Goal: Information Seeking & Learning: Learn about a topic

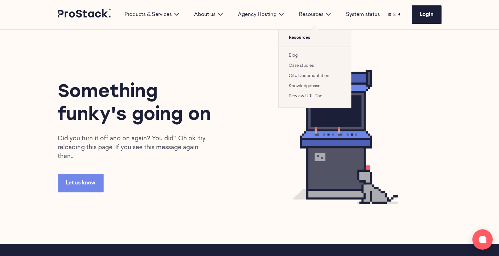
click at [319, 12] on div "Resources" at bounding box center [314, 15] width 47 height 8
click at [297, 54] on link "Blog" at bounding box center [293, 55] width 9 height 4
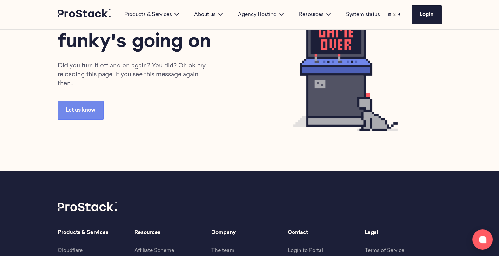
scroll to position [74, 0]
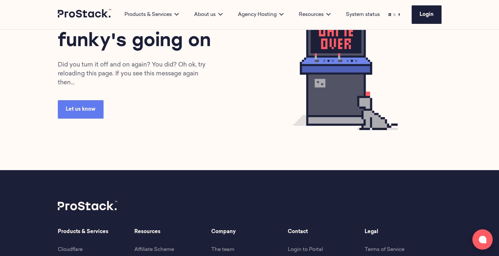
click at [85, 103] on link "Let us know" at bounding box center [81, 109] width 46 height 18
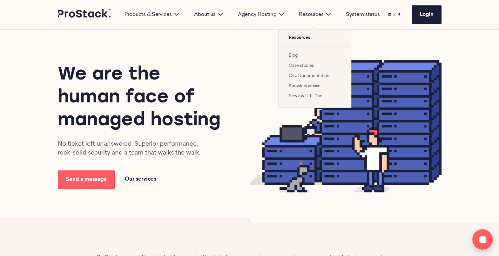
click at [293, 56] on link "Blog" at bounding box center [293, 55] width 9 height 4
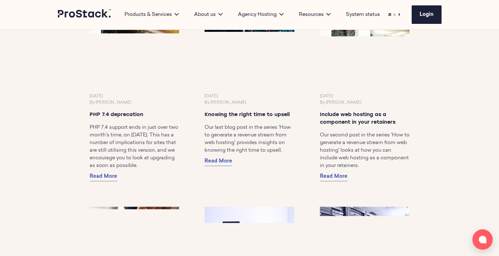
scroll to position [3152, 0]
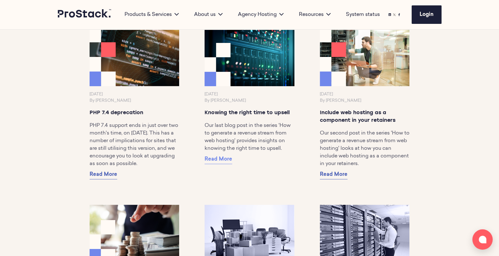
click at [225, 159] on span "Read More" at bounding box center [219, 159] width 28 height 5
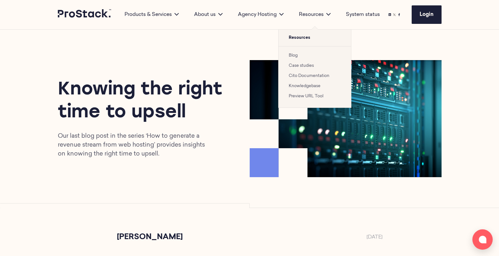
click at [293, 57] on link "Blog" at bounding box center [293, 55] width 9 height 4
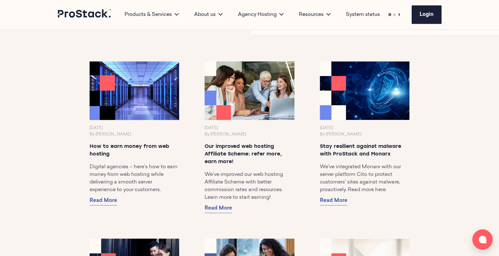
scroll to position [368, 0]
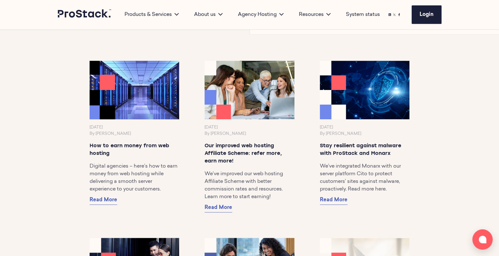
click at [149, 114] on img at bounding box center [134, 89] width 94 height 61
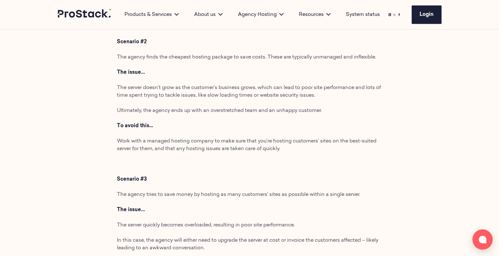
scroll to position [399, 0]
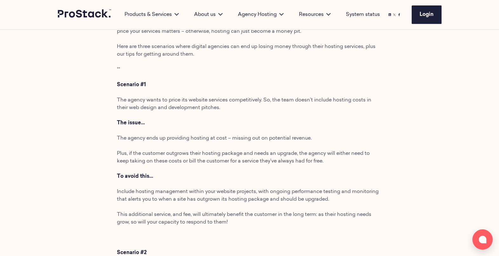
click at [79, 14] on icon at bounding box center [85, 13] width 54 height 9
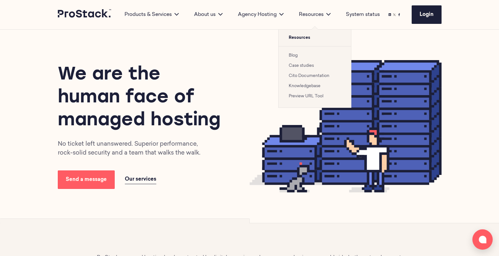
click at [294, 56] on link "Blog" at bounding box center [293, 55] width 9 height 4
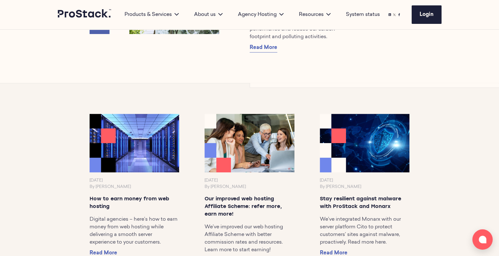
scroll to position [316, 0]
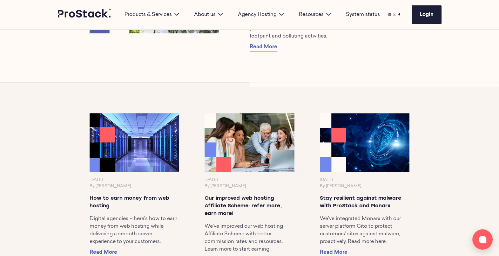
click at [131, 154] on img at bounding box center [134, 142] width 94 height 61
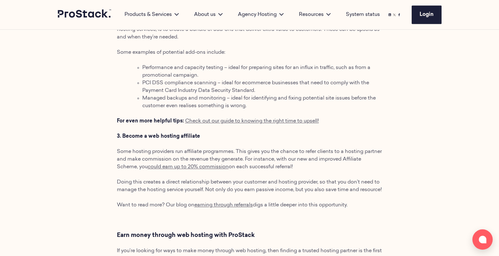
scroll to position [1178, 0]
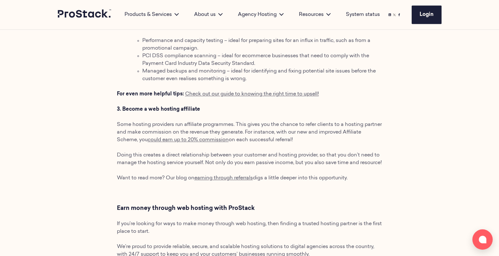
scroll to position [1206, 0]
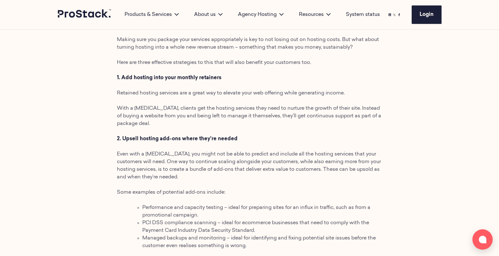
scroll to position [1021, 0]
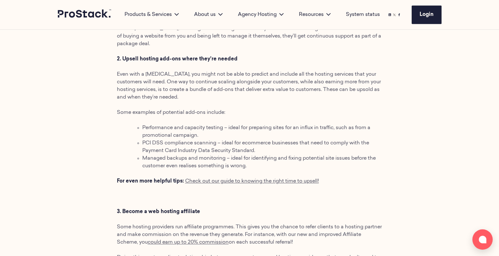
scroll to position [1119, 0]
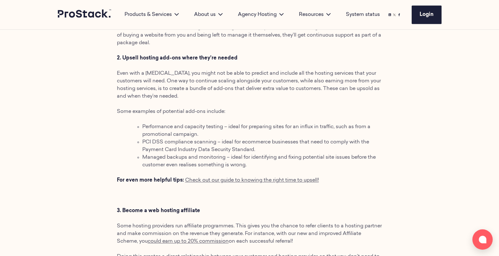
click at [124, 195] on p at bounding box center [250, 196] width 266 height 8
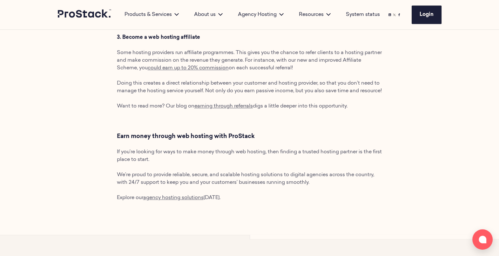
scroll to position [1112, 0]
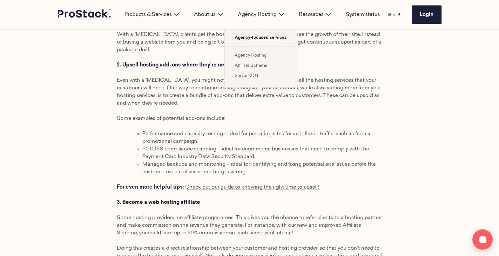
click at [270, 76] on li "Server MOT" at bounding box center [261, 76] width 52 height 8
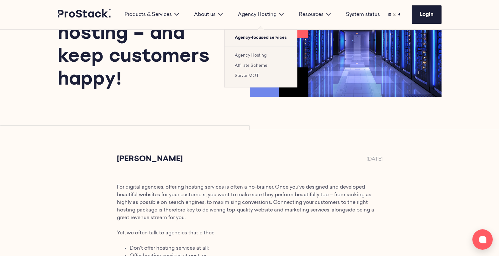
scroll to position [0, 0]
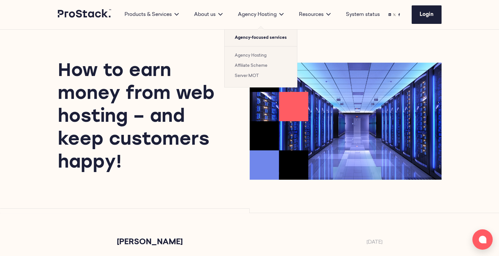
click at [255, 64] on link "Affiliate Scheme" at bounding box center [251, 66] width 33 height 4
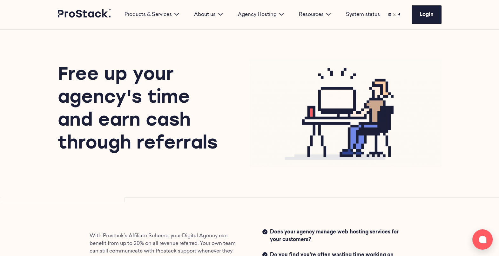
click at [220, 194] on div "Free up your agency's time and earn cash through referrals" at bounding box center [249, 114] width 435 height 168
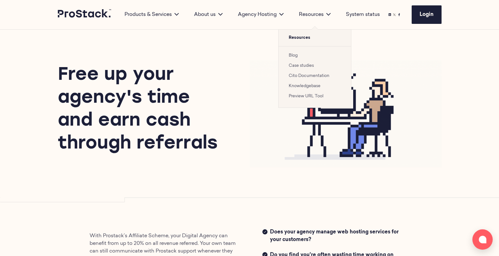
click at [292, 54] on link "Blog" at bounding box center [293, 55] width 9 height 4
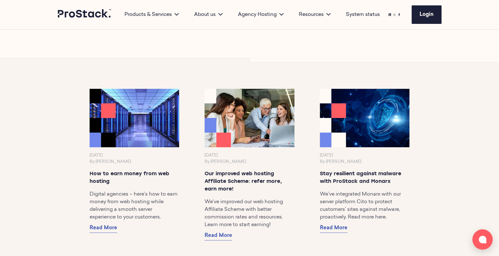
scroll to position [340, 0]
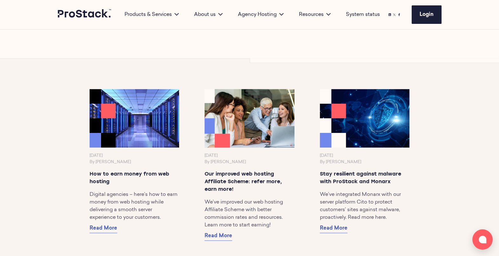
click at [271, 146] on img at bounding box center [249, 118] width 94 height 61
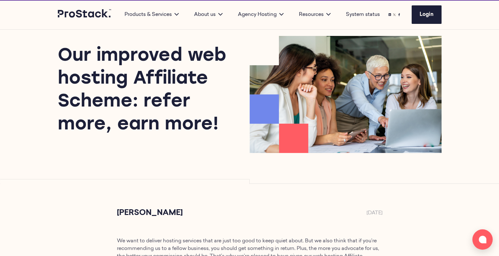
scroll to position [24, 0]
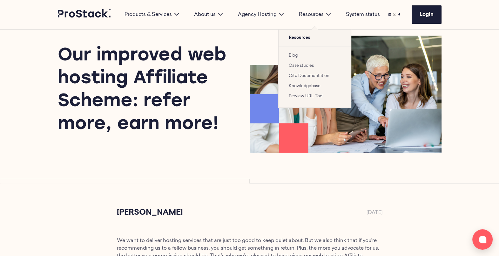
click at [296, 55] on link "Blog" at bounding box center [293, 55] width 9 height 4
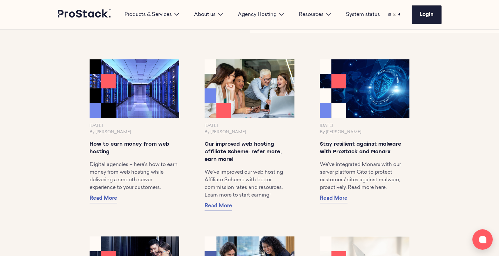
scroll to position [370, 0]
click at [105, 200] on span "Read More" at bounding box center [104, 197] width 28 height 5
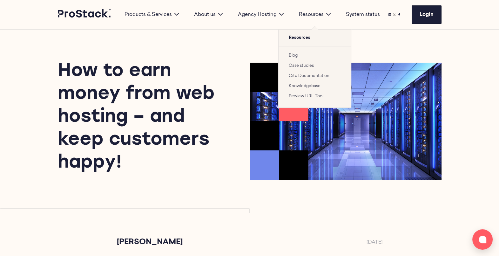
click at [297, 56] on link "Blog" at bounding box center [293, 55] width 9 height 4
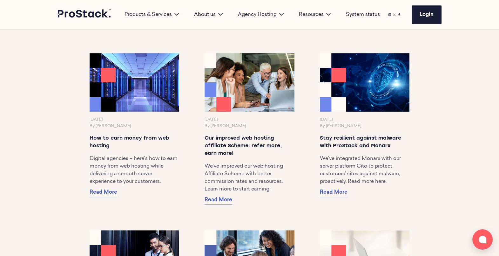
scroll to position [375, 0]
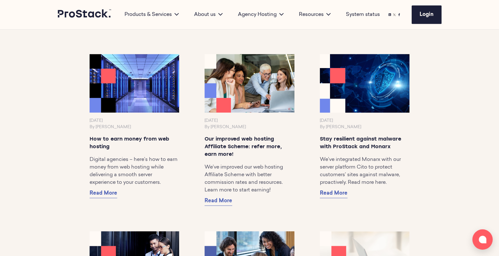
click at [376, 91] on img at bounding box center [365, 83] width 94 height 61
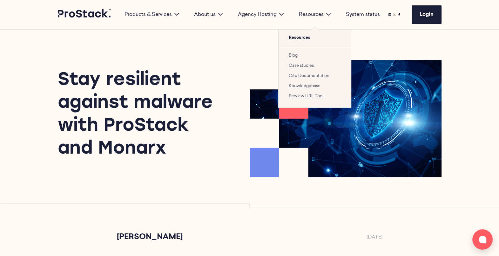
click at [300, 64] on link "Case studies" at bounding box center [301, 66] width 25 height 4
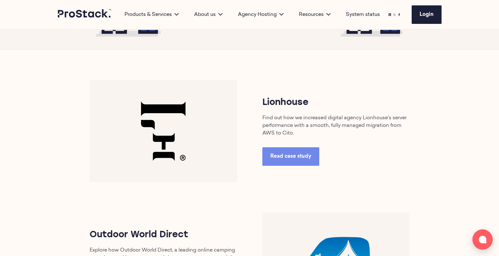
scroll to position [251, 0]
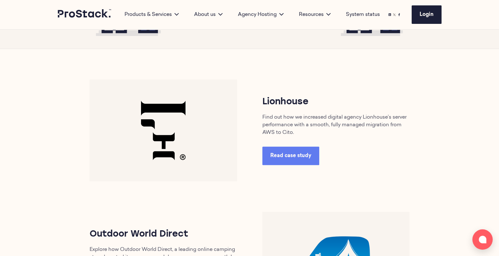
click at [287, 157] on span "Read case study" at bounding box center [290, 155] width 41 height 5
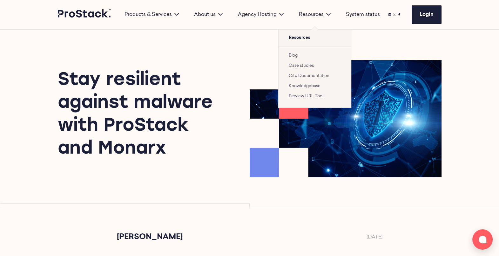
click at [300, 66] on link "Case studies" at bounding box center [301, 66] width 25 height 4
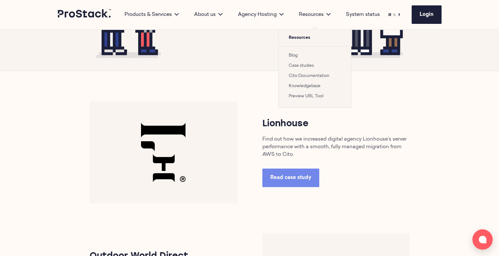
scroll to position [215, 0]
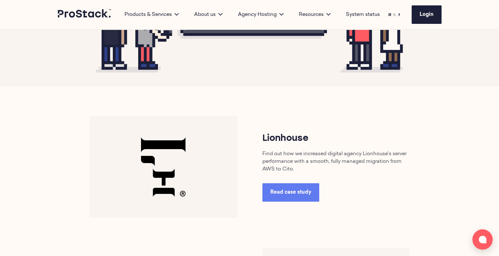
click at [294, 187] on link "Read case study" at bounding box center [290, 192] width 57 height 18
